Goal: Task Accomplishment & Management: Complete application form

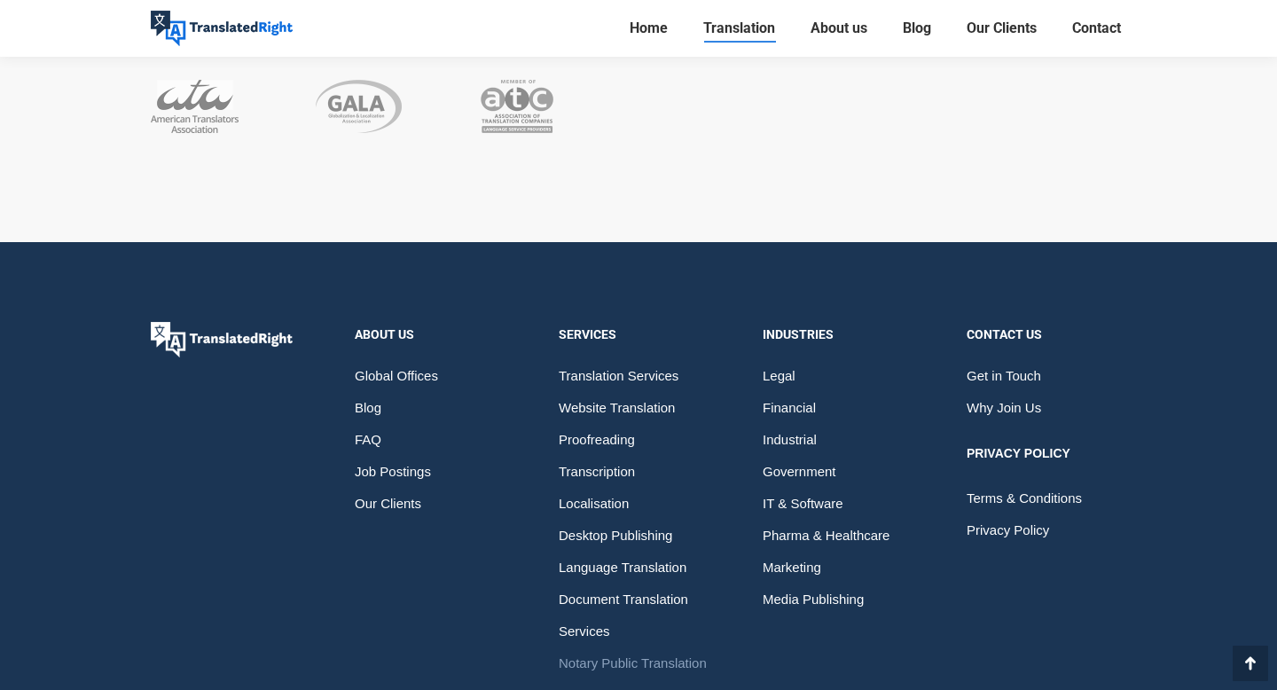
scroll to position [9580, 0]
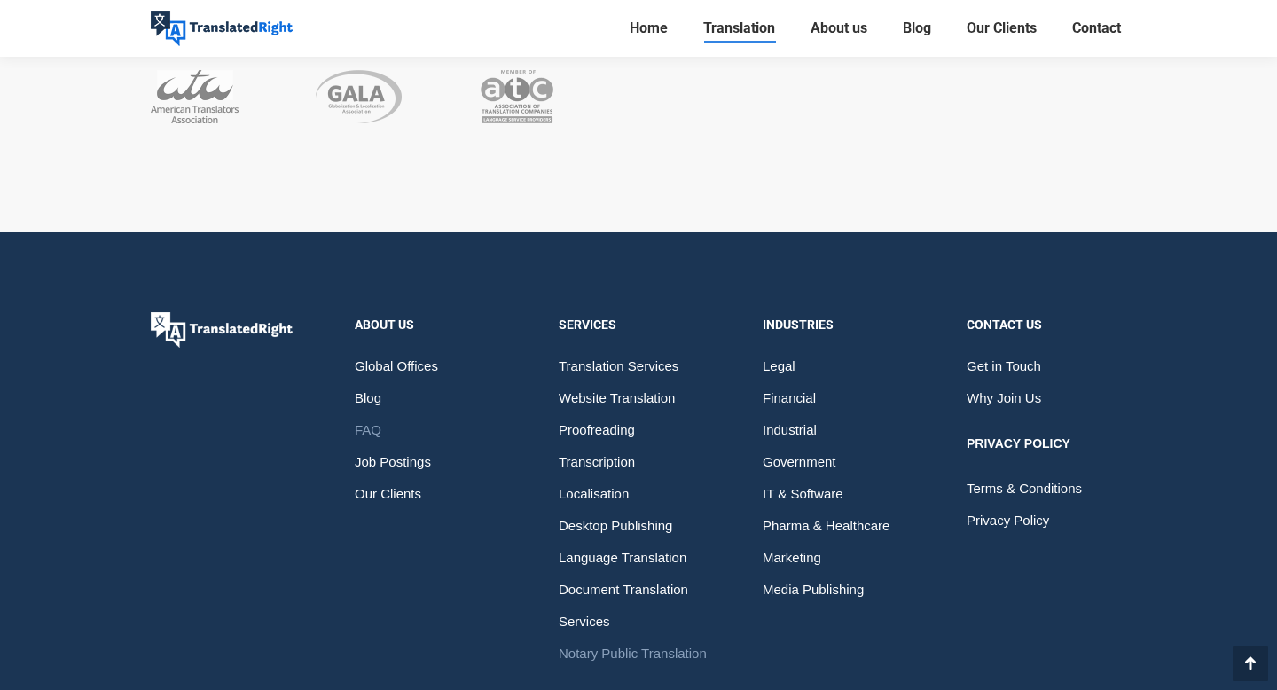
click at [366, 414] on span "FAQ" at bounding box center [368, 430] width 27 height 32
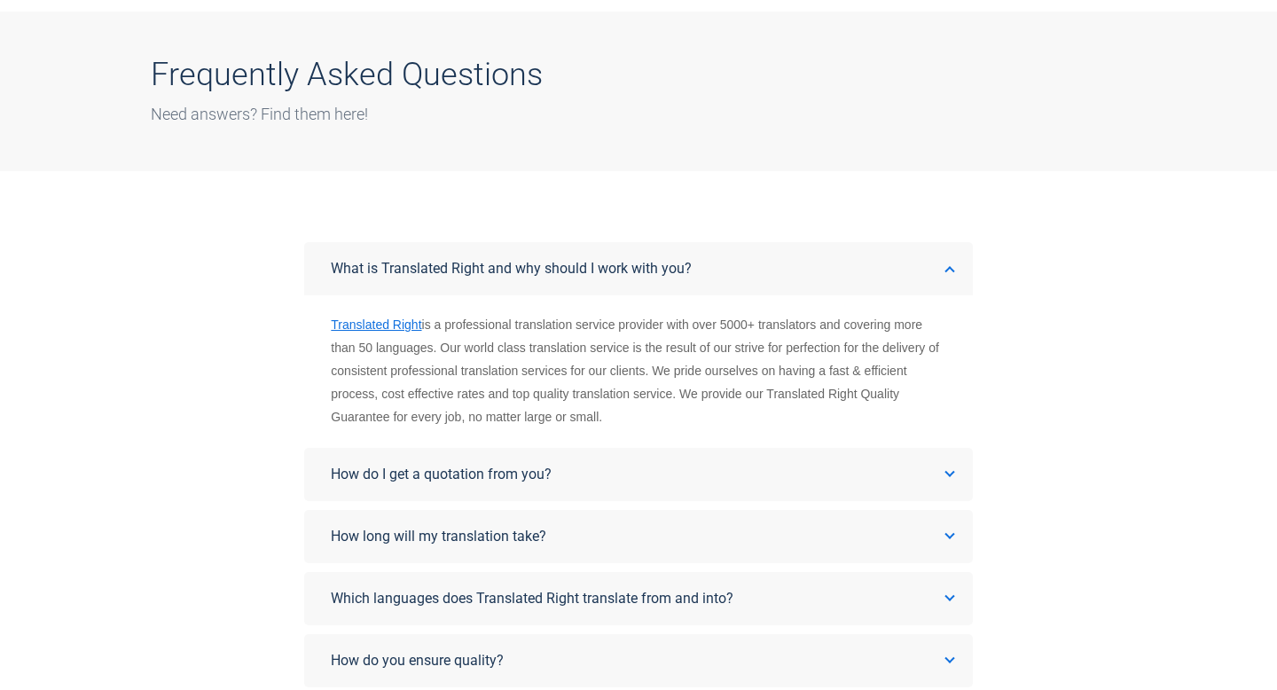
scroll to position [120, 0]
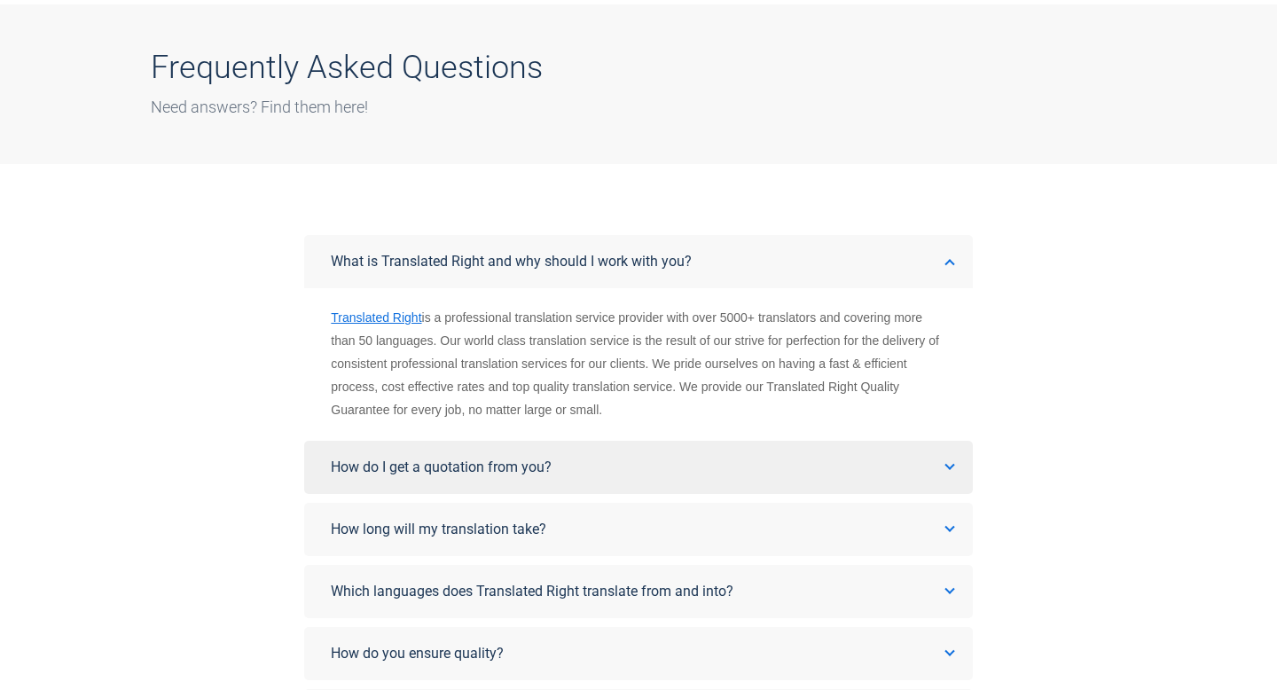
click at [457, 478] on link "How do I get a quotation from you?" at bounding box center [638, 467] width 668 height 53
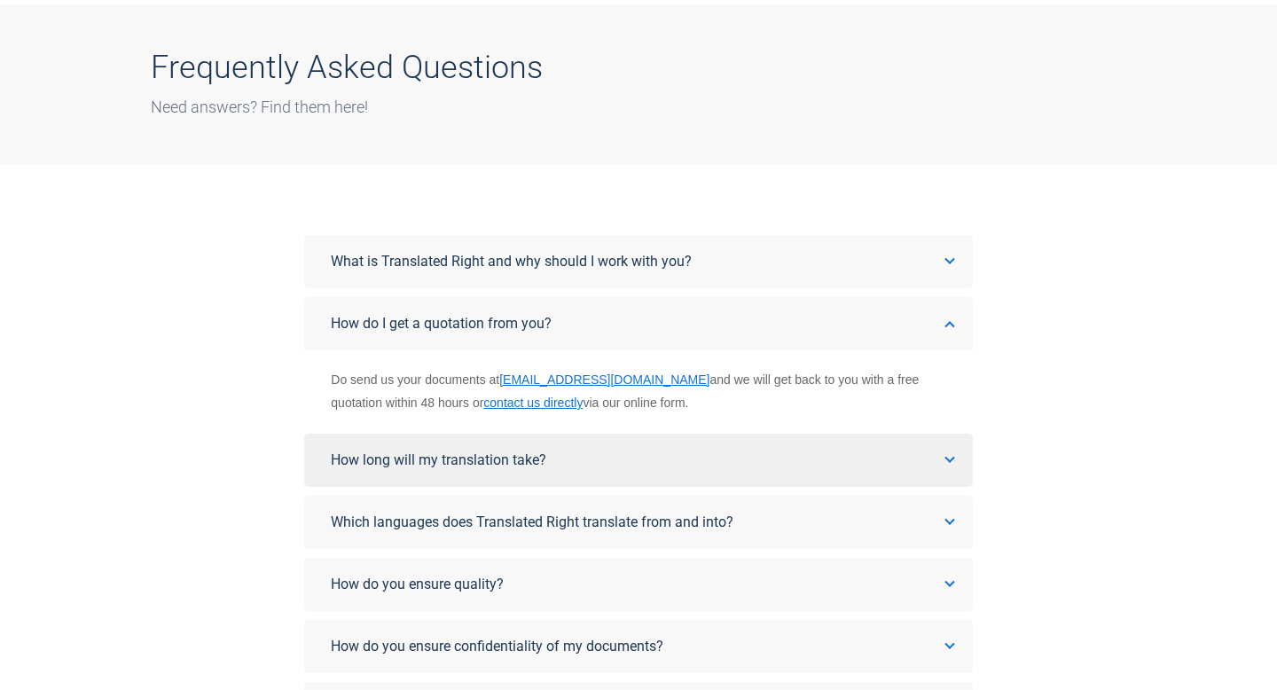
click at [460, 452] on span "How long will my translation take?" at bounding box center [439, 460] width 216 height 17
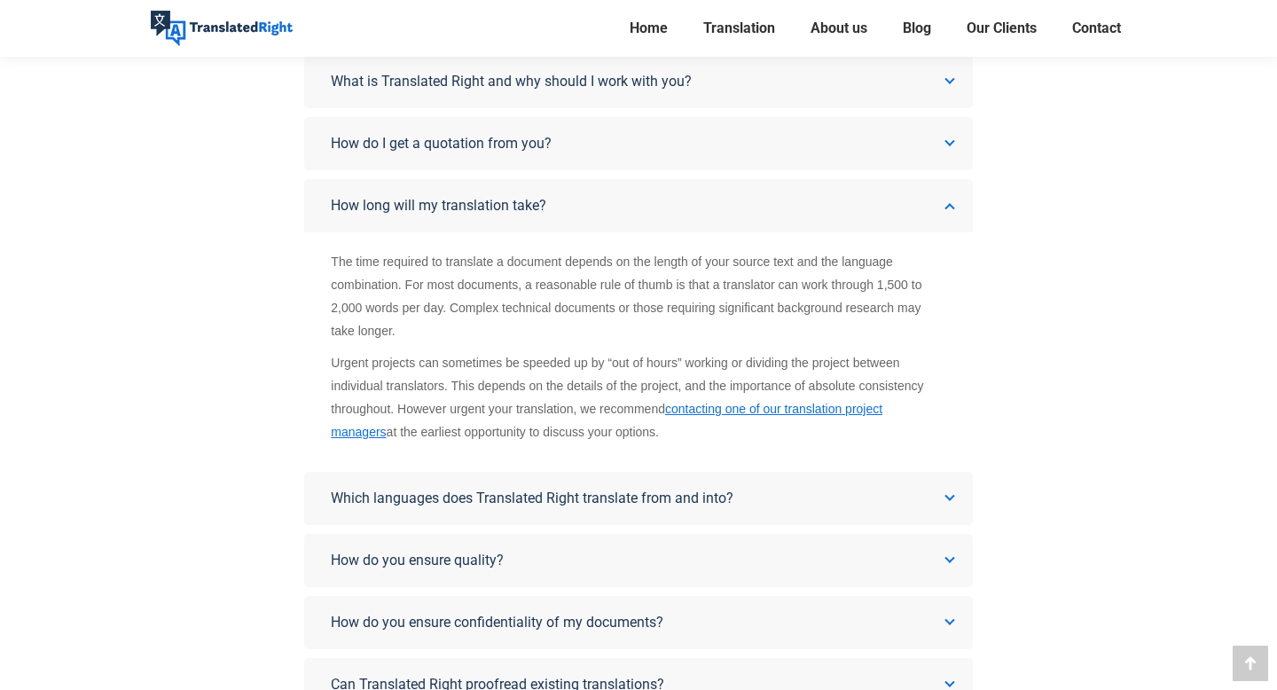
scroll to position [304, 0]
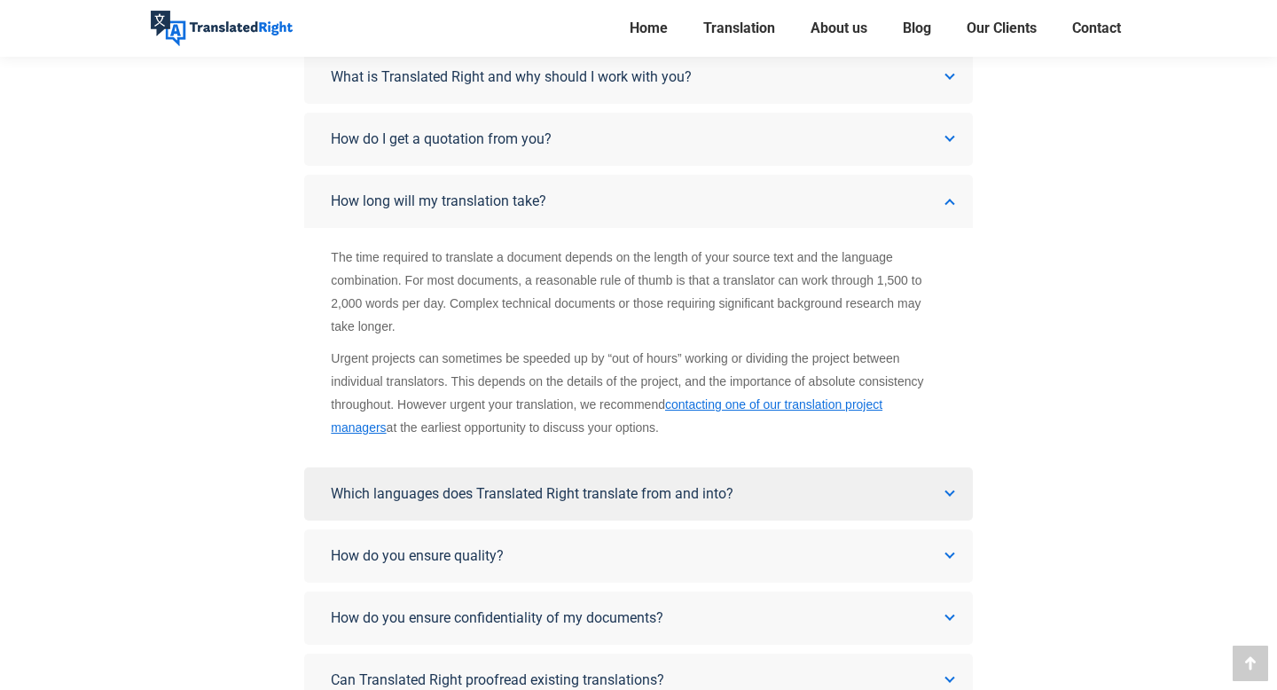
click at [466, 483] on link "Which languages does Translated Right translate from and into?" at bounding box center [638, 494] width 668 height 53
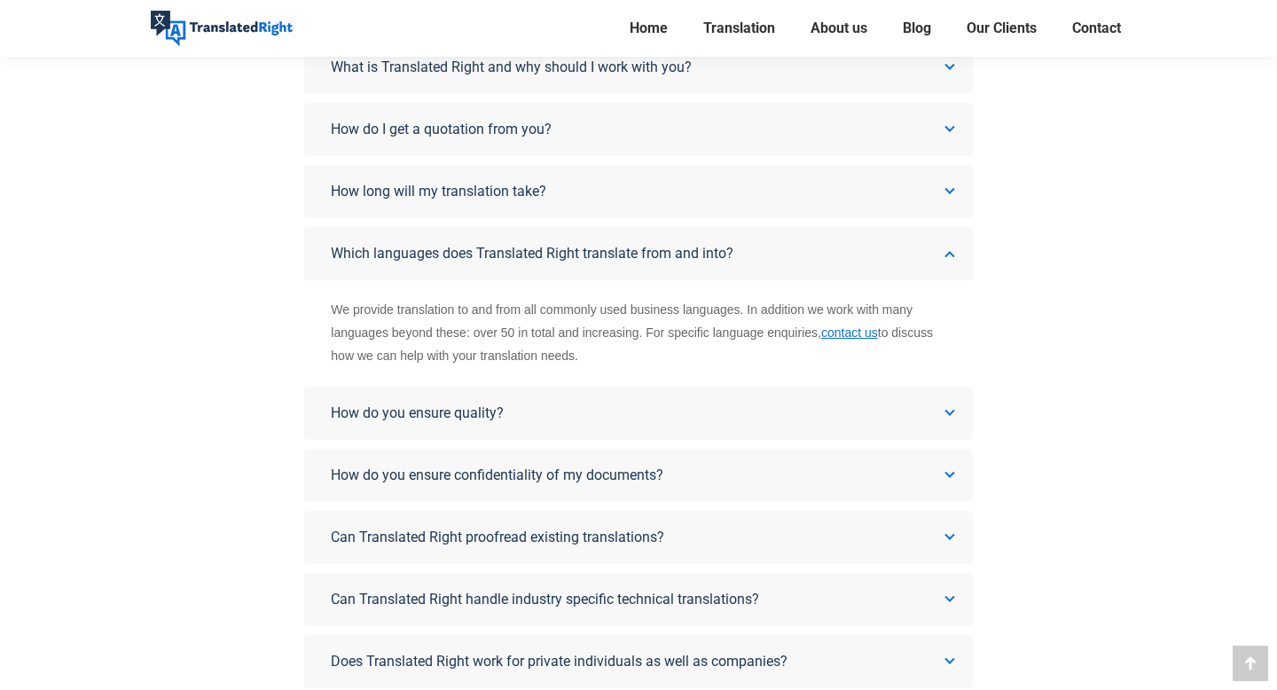
scroll to position [317, 0]
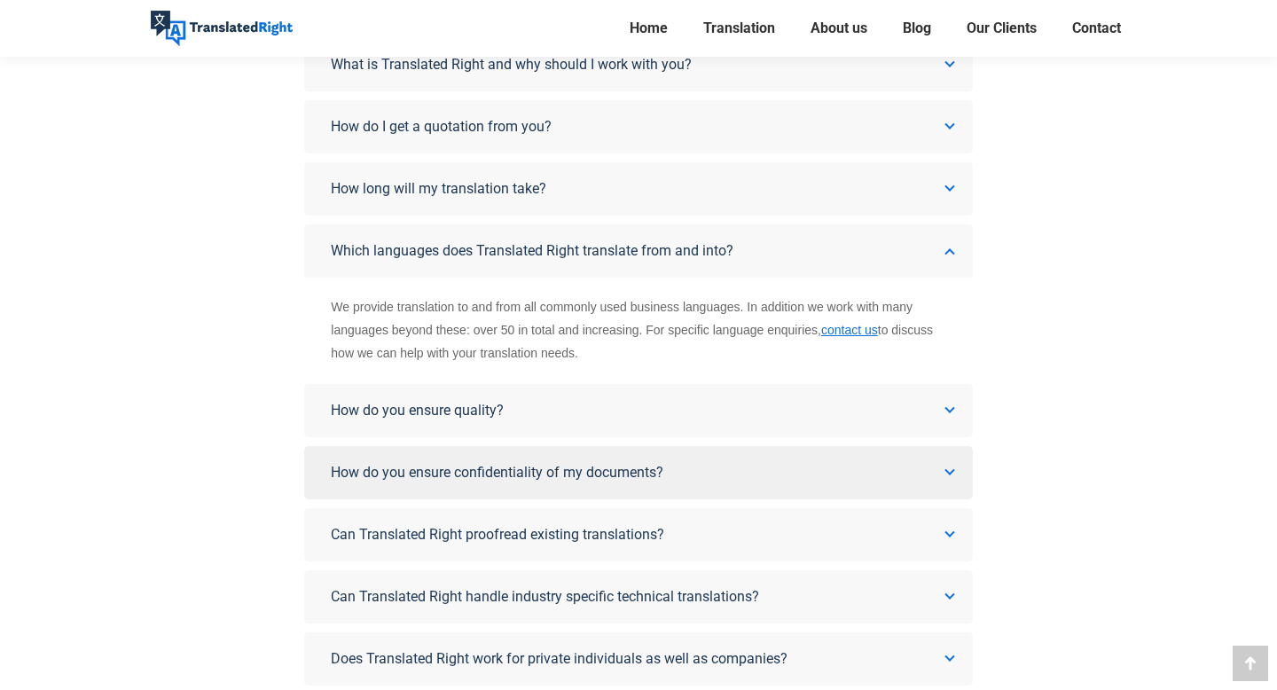
click at [461, 463] on link "How do you ensure confidentiality of my documents?" at bounding box center [638, 472] width 668 height 53
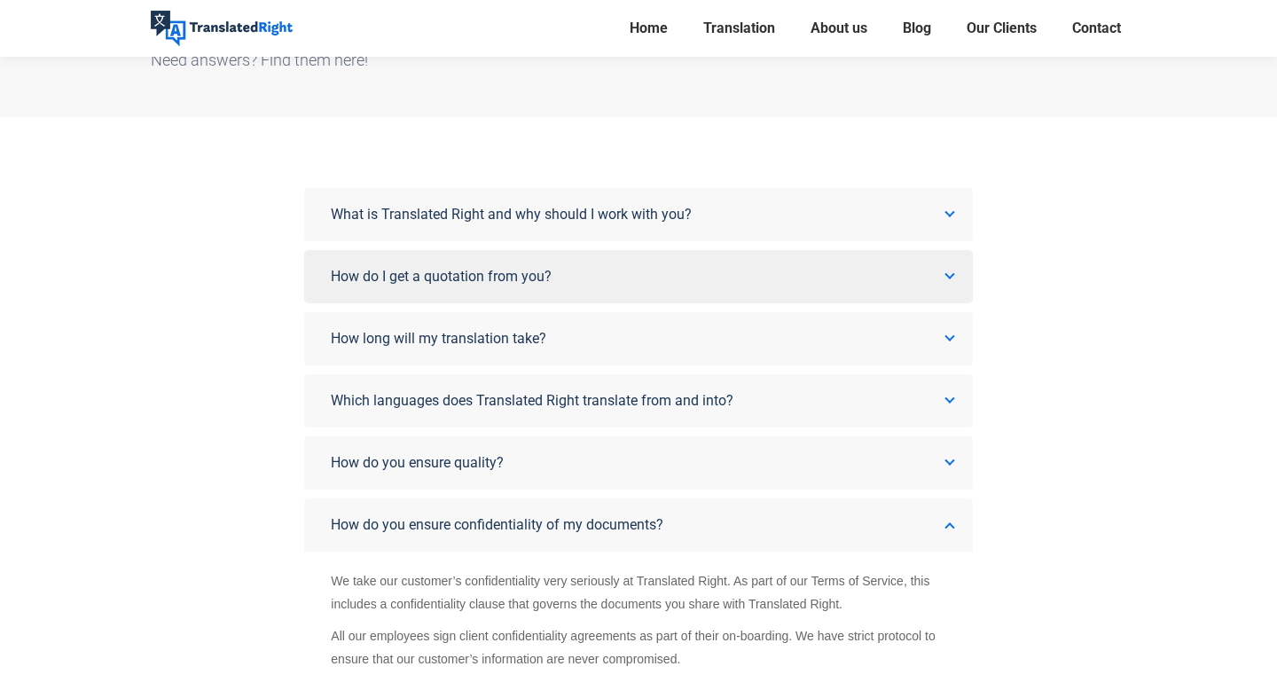
scroll to position [145, 0]
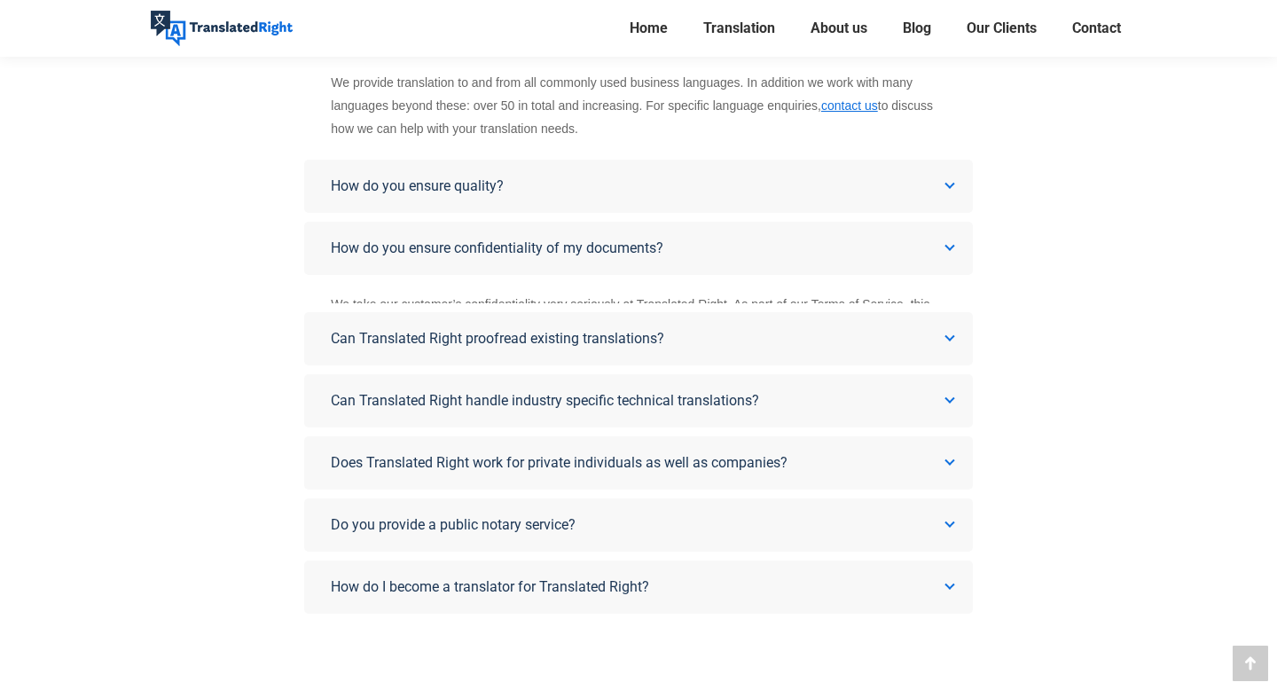
scroll to position [403, 0]
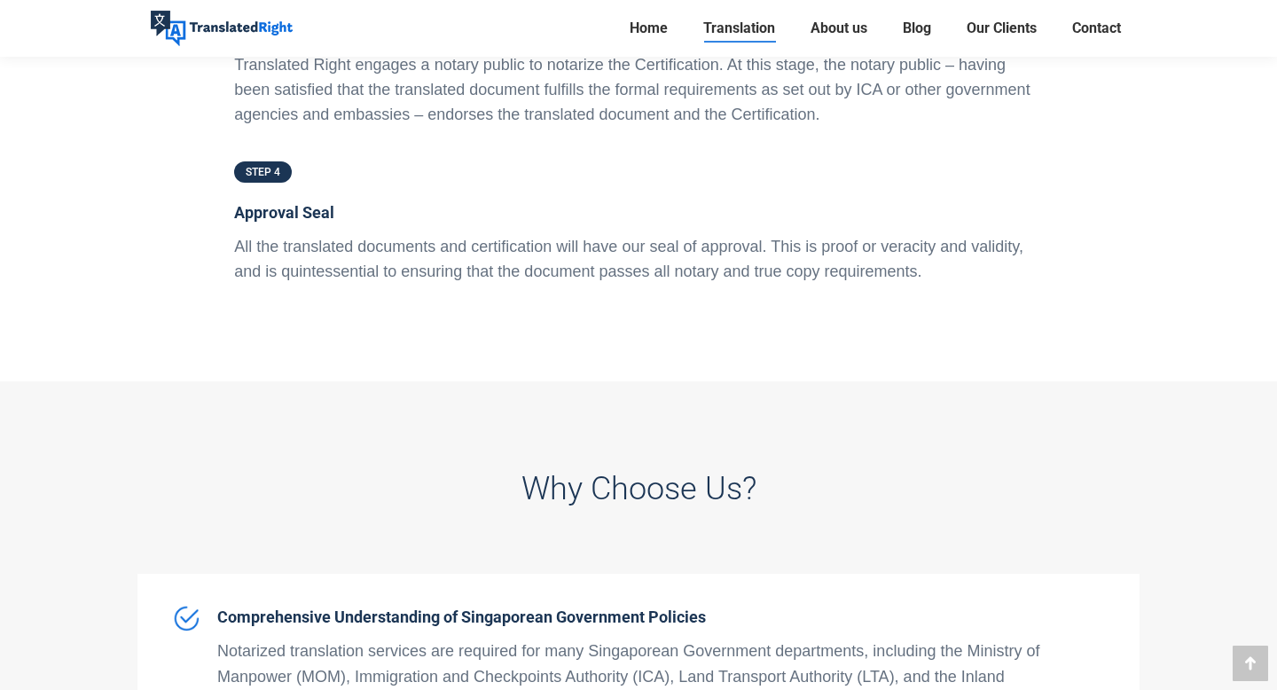
scroll to position [4659, 0]
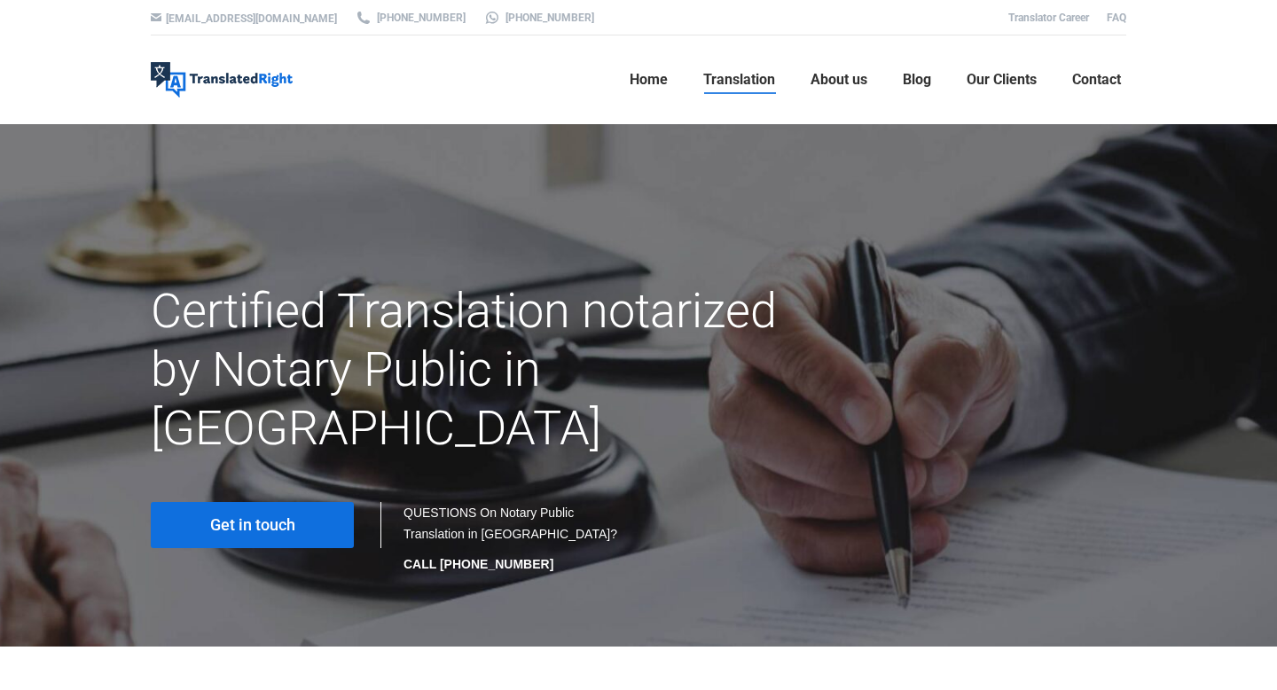
click at [288, 516] on span "Get in touch" at bounding box center [252, 525] width 85 height 18
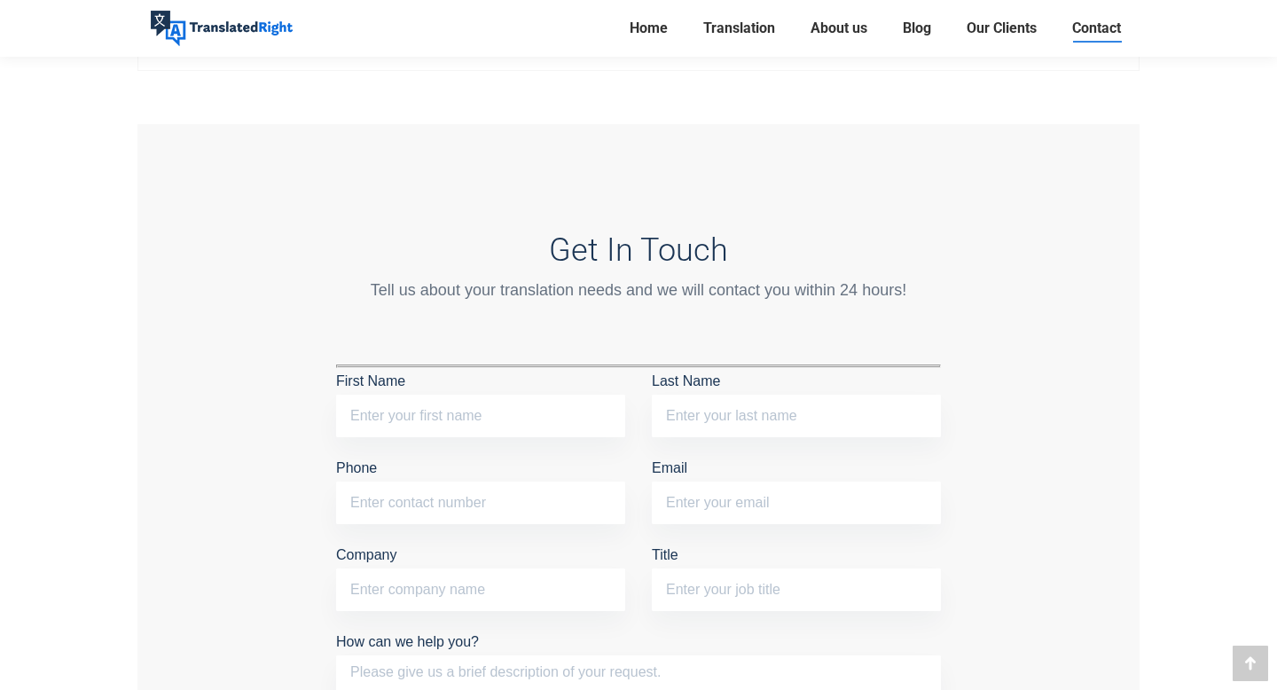
scroll to position [1348, 0]
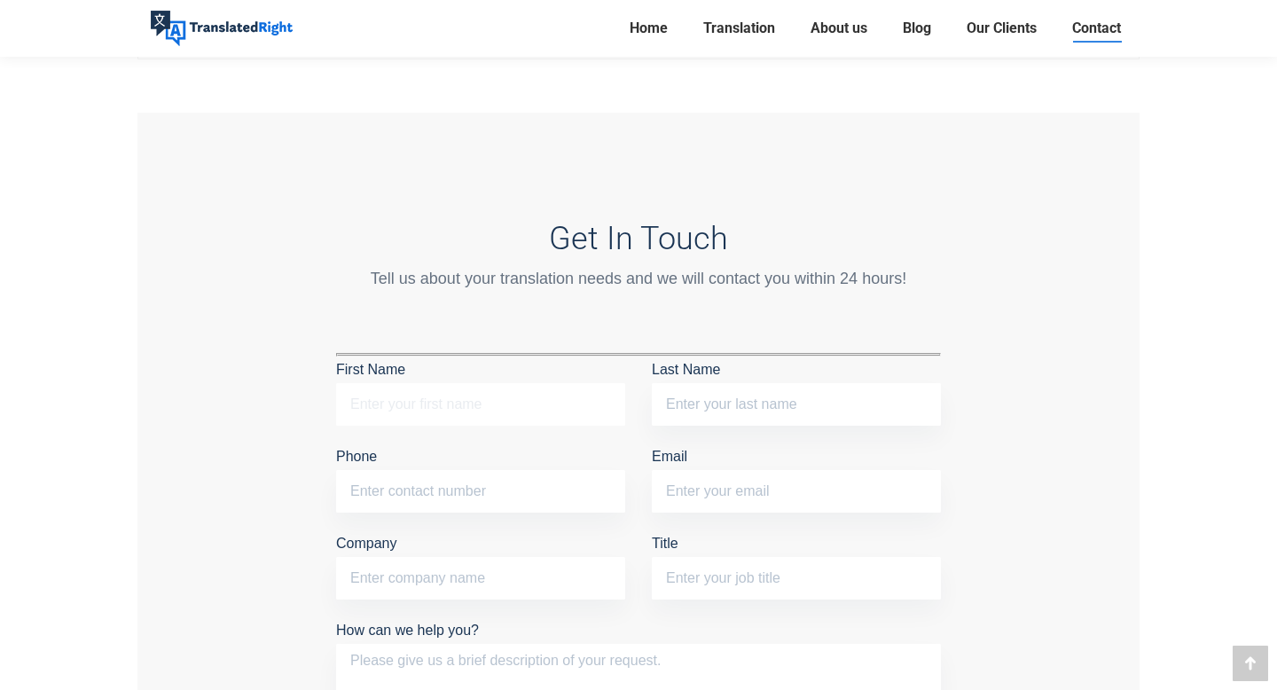
click at [417, 393] on input "First Name" at bounding box center [480, 404] width 289 height 43
type input "CHENGXI"
click at [708, 390] on input "Last Name" at bounding box center [796, 404] width 289 height 43
type input "LIU"
click at [575, 473] on input "Phone" at bounding box center [480, 491] width 289 height 43
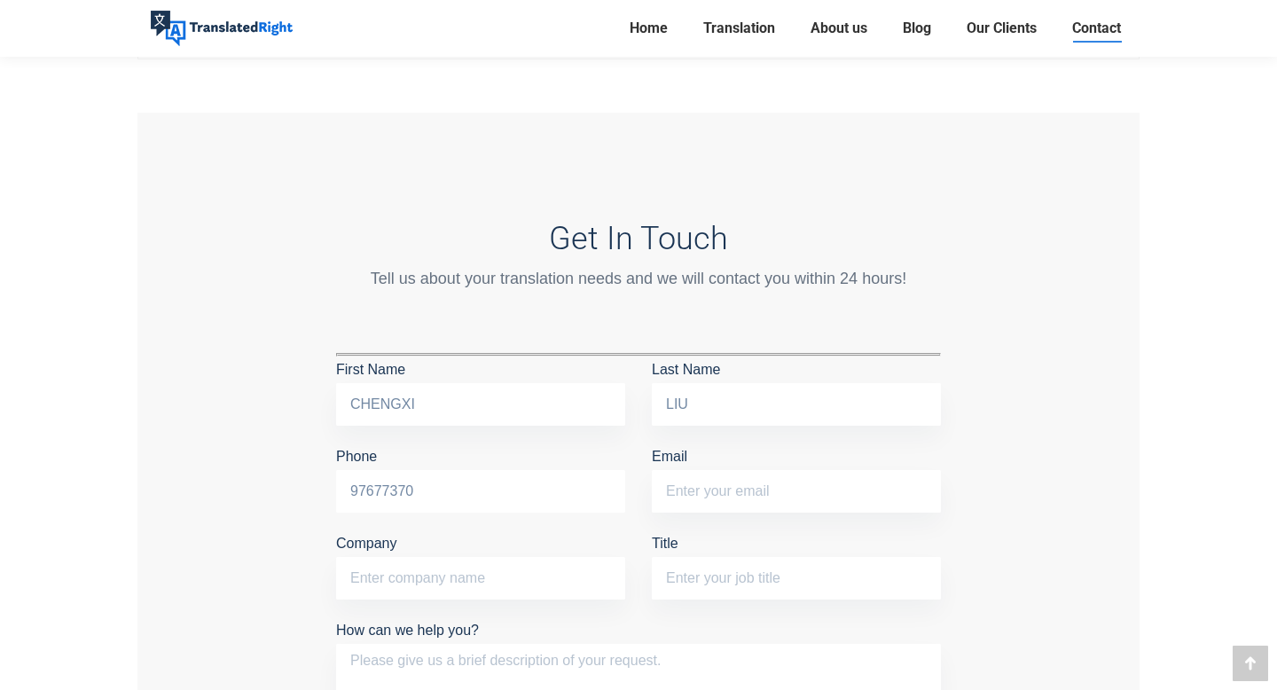
type input "97677370"
click at [788, 485] on input "Email" at bounding box center [796, 491] width 289 height 43
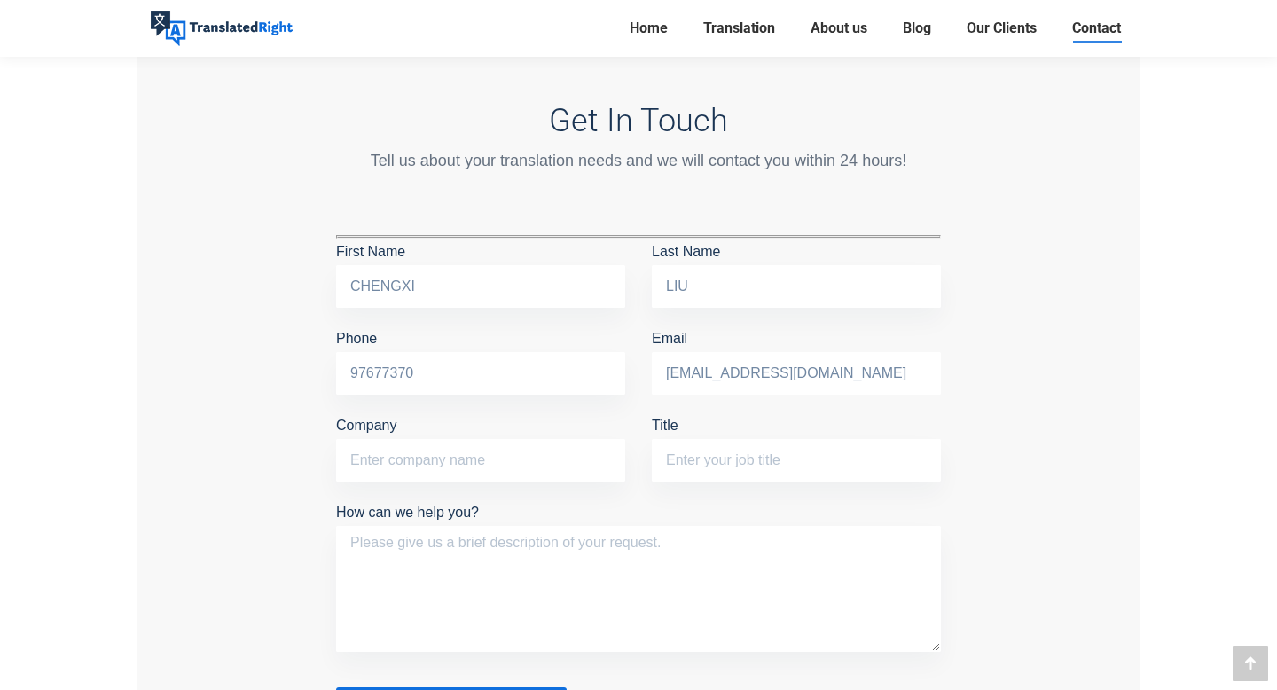
scroll to position [1480, 0]
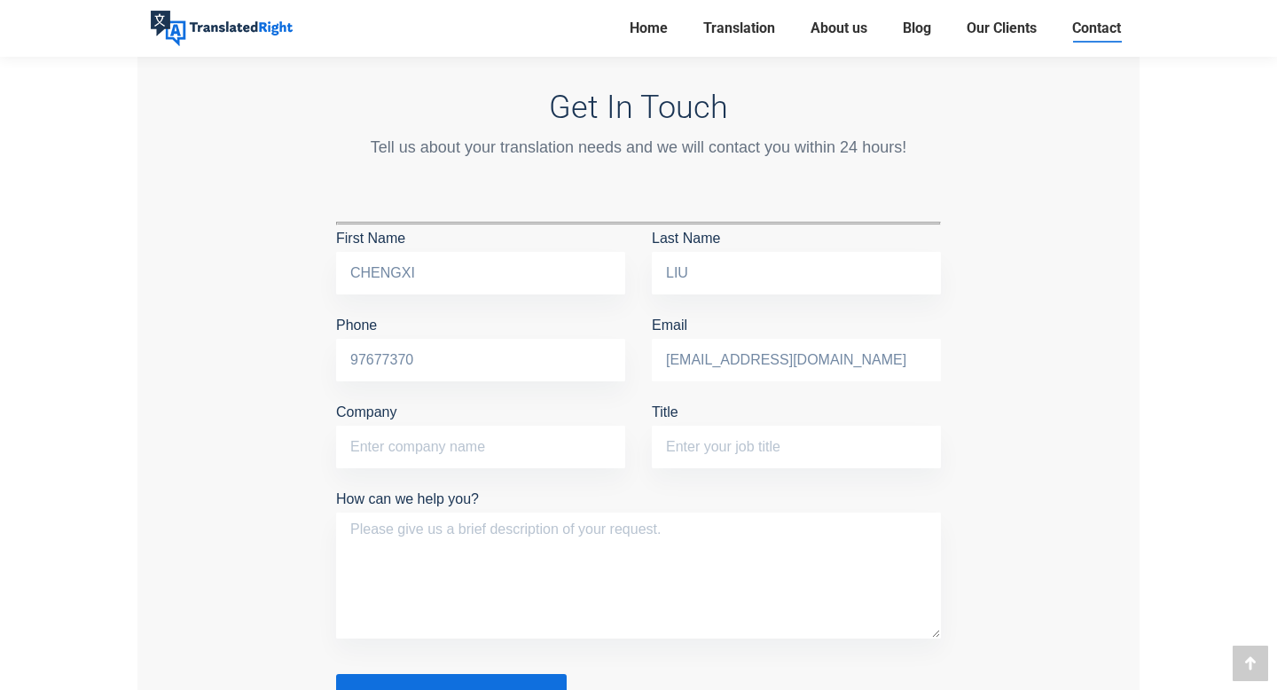
type input "LIUC43084@GMAIL.COM"
click at [617, 527] on textarea "How can we help you?" at bounding box center [638, 576] width 605 height 126
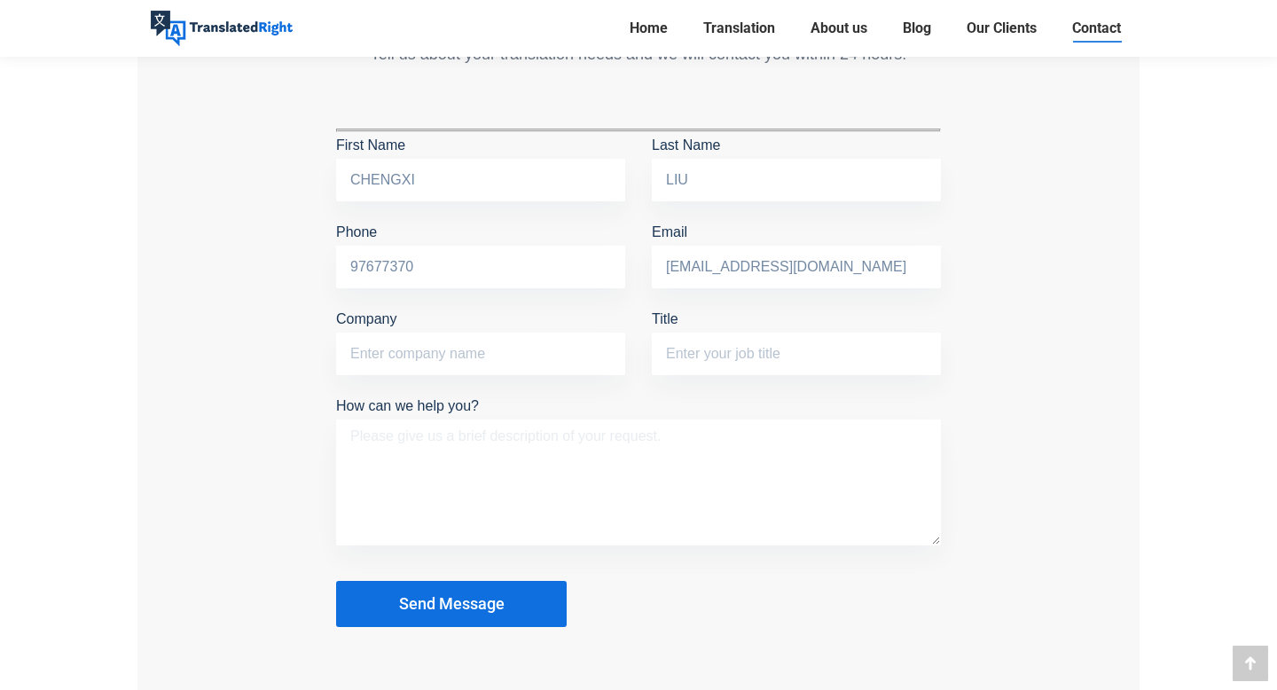
scroll to position [1587, 0]
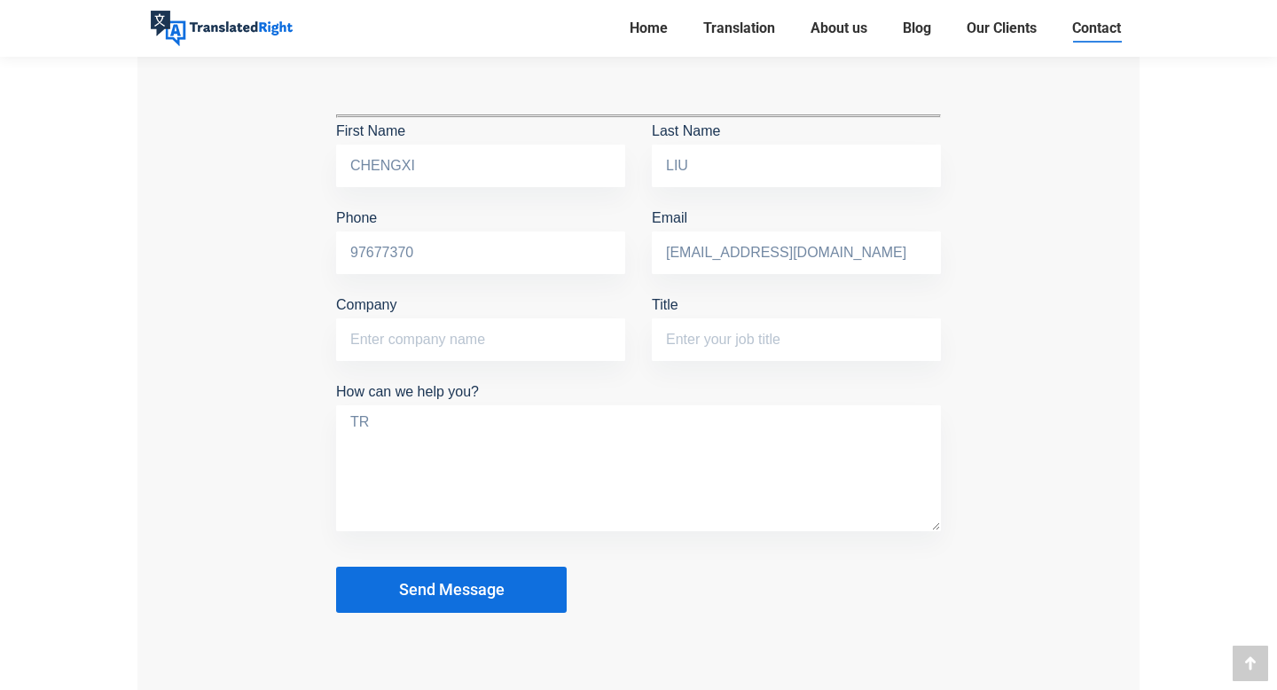
type textarea "T"
click at [426, 417] on textarea "translate foriegn" at bounding box center [638, 468] width 605 height 126
click at [500, 410] on textarea "translate foriegn" at bounding box center [638, 468] width 605 height 126
click at [408, 420] on textarea "translate foreign identification card" at bounding box center [638, 468] width 605 height 126
click at [459, 421] on textarea "translate and notarise foreign identification card" at bounding box center [638, 468] width 605 height 126
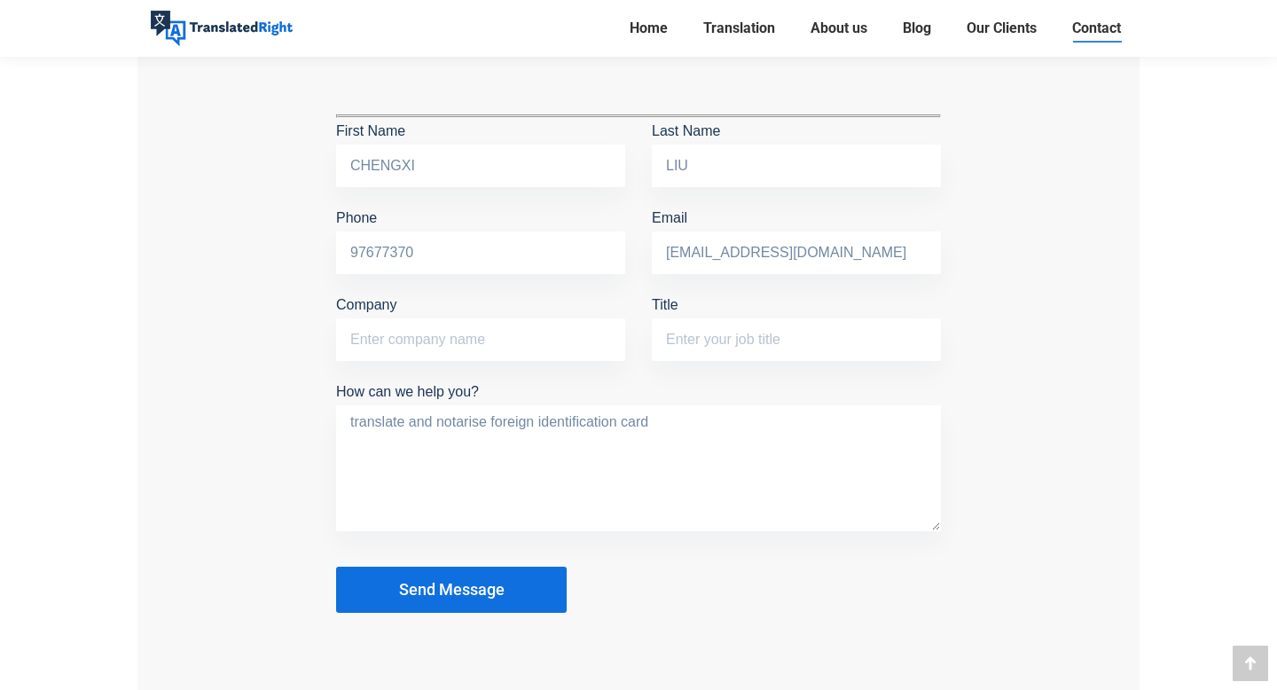
click at [487, 421] on textarea "translate and notarise foreign identification card" at bounding box center [638, 468] width 605 height 126
click at [662, 414] on textarea "translate and notarize foreign identification card" at bounding box center [638, 468] width 605 height 126
type textarea "translate and notarize foreign identification card for tuition grant application"
click at [526, 580] on button "Send Message" at bounding box center [451, 590] width 231 height 46
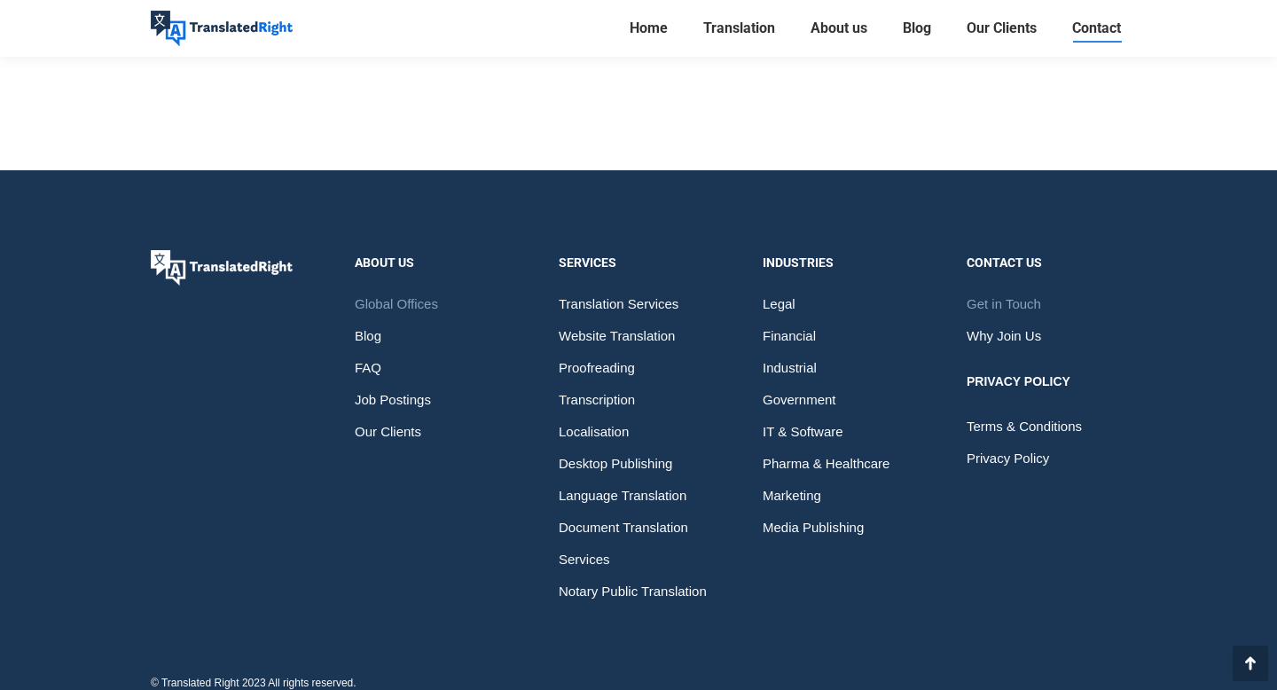
scroll to position [2773, 0]
